Goal: Task Accomplishment & Management: Use online tool/utility

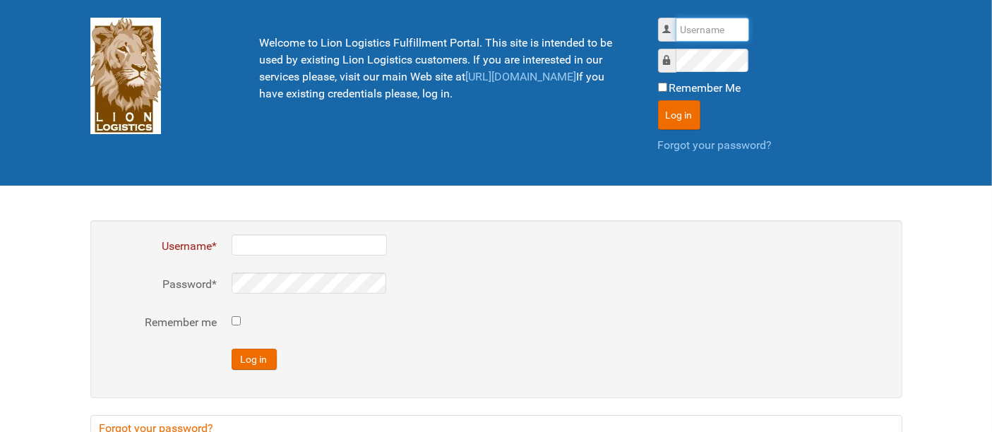
drag, startPoint x: 687, startPoint y: 29, endPoint x: 687, endPoint y: 45, distance: 15.6
click at [687, 29] on input "Username" at bounding box center [712, 30] width 73 height 24
type input "al"
click at [658, 100] on button "Log in" at bounding box center [679, 115] width 42 height 30
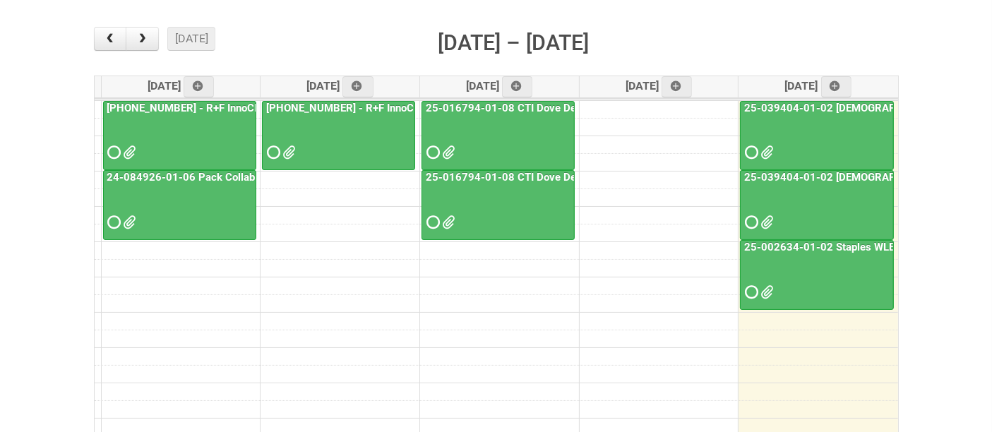
scroll to position [235, 0]
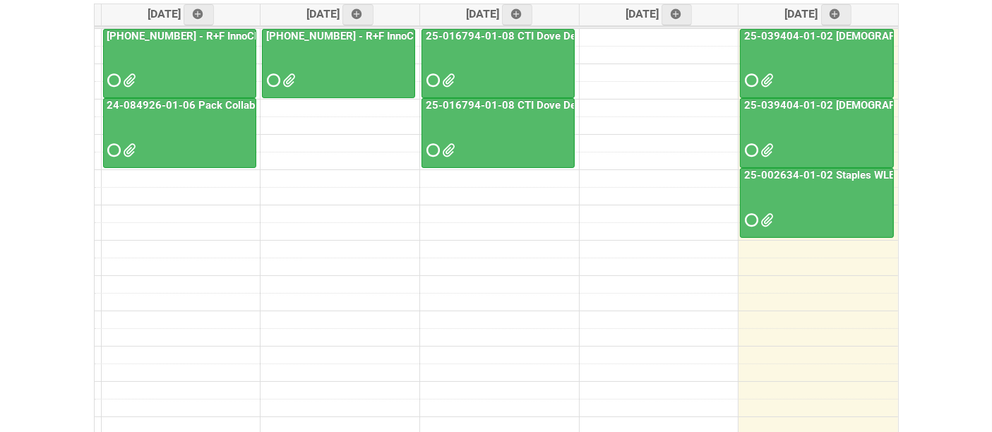
click at [839, 214] on div at bounding box center [817, 208] width 151 height 46
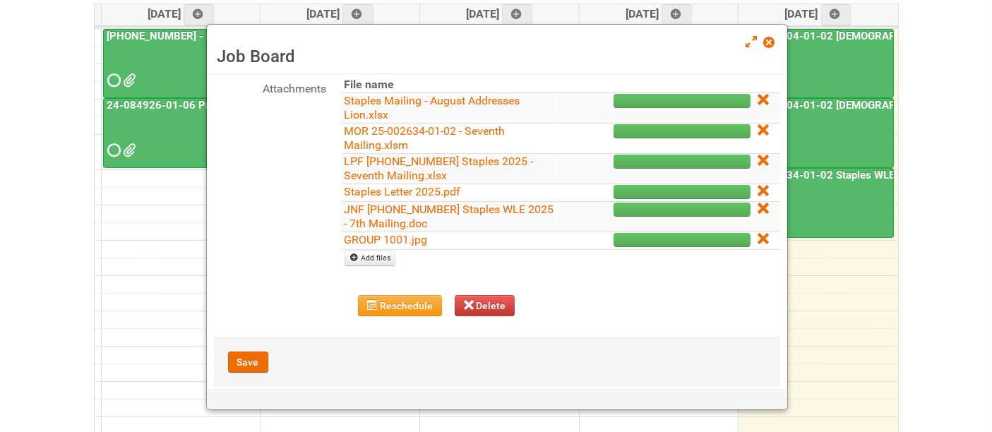
scroll to position [206, 0]
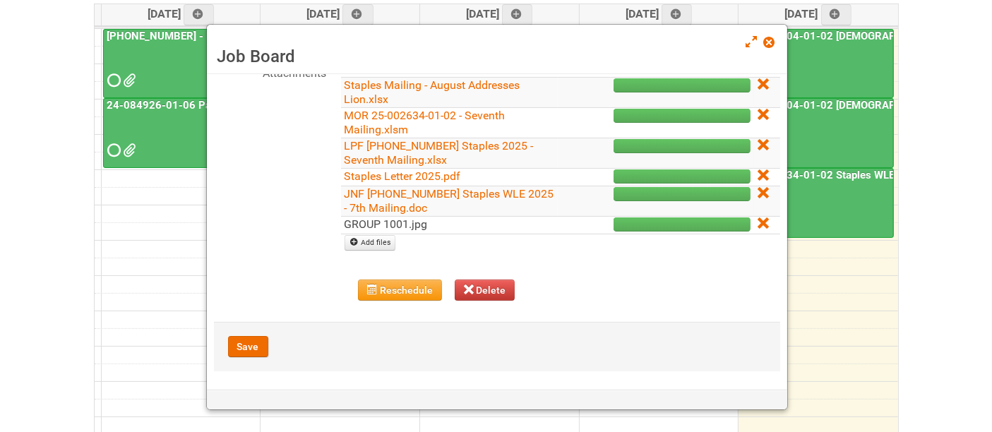
click at [403, 219] on link "GROUP 1001.jpg" at bounding box center [386, 224] width 83 height 13
click at [758, 219] on icon at bounding box center [763, 223] width 10 height 10
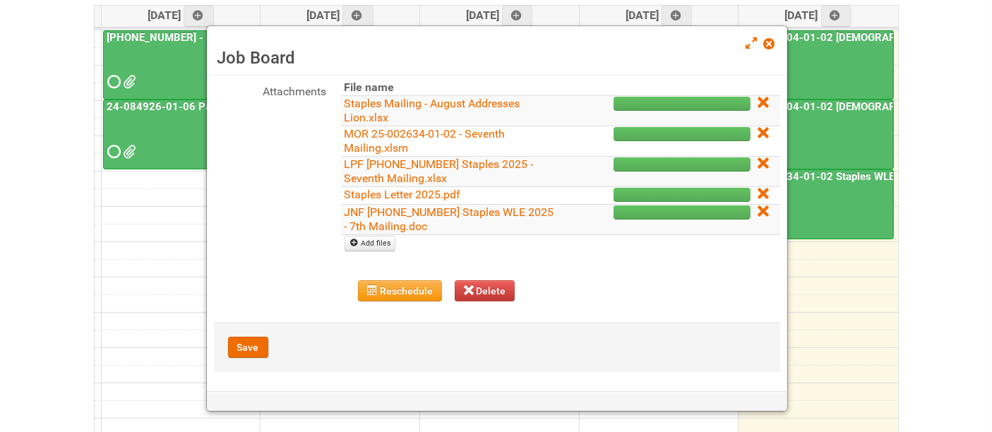
scroll to position [235, 0]
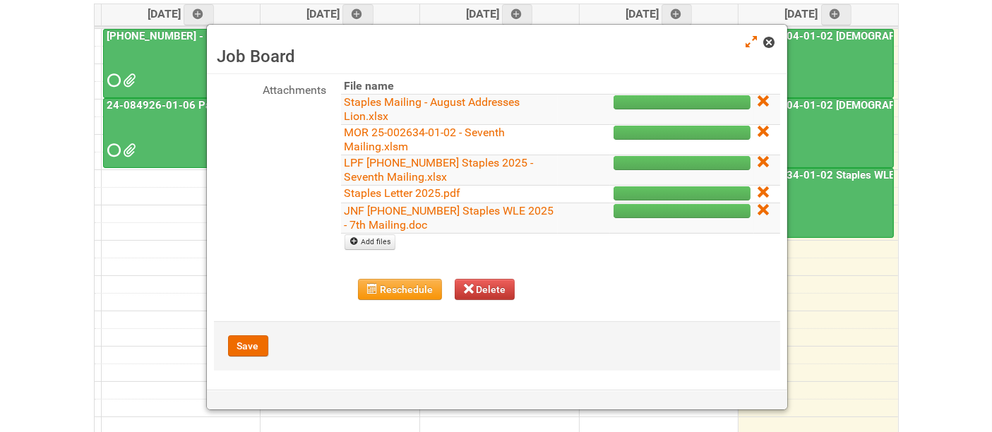
click at [773, 35] on link at bounding box center [770, 43] width 13 height 17
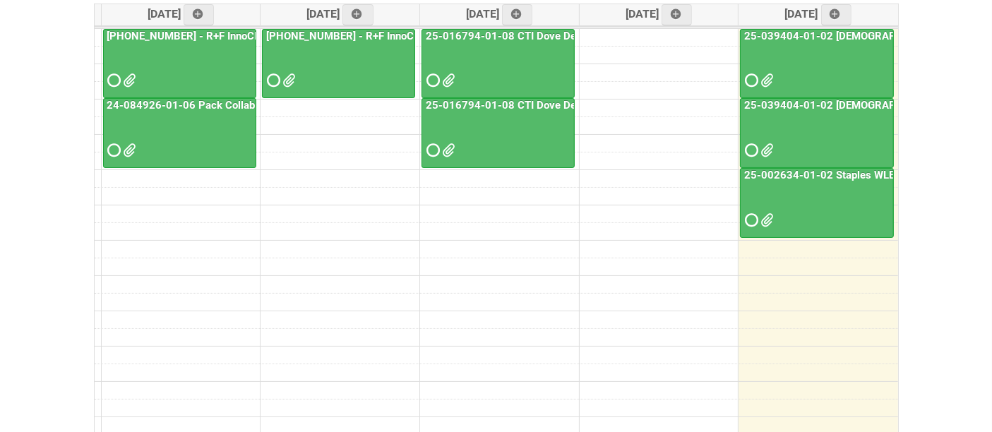
scroll to position [78, 0]
